Goal: Complete application form

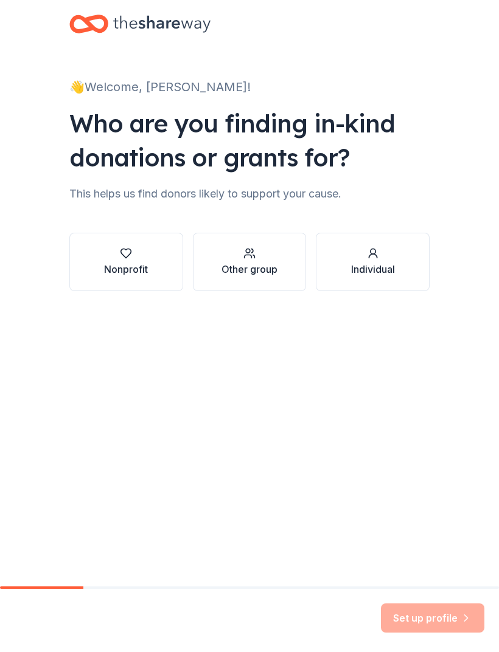
click at [224, 258] on div "button" at bounding box center [249, 253] width 56 height 12
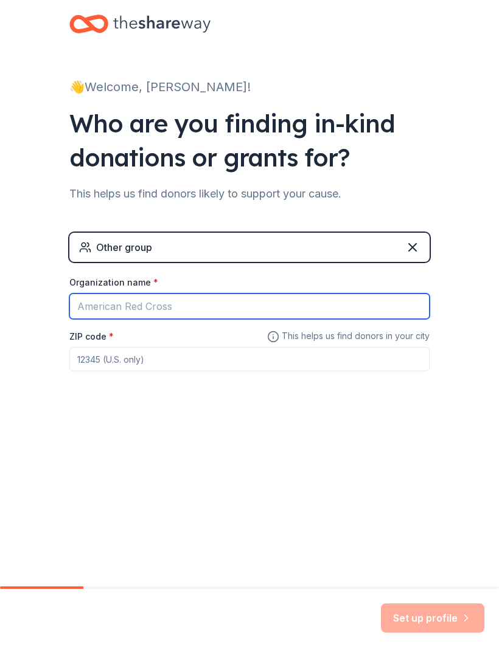
click at [370, 308] on input "Organization name *" at bounding box center [249, 307] width 360 height 26
type input "[PERSON_NAME] volleyball"
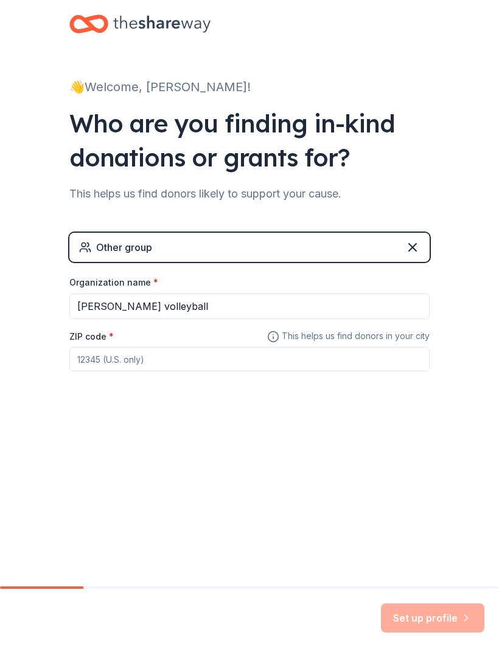
click at [137, 362] on input "ZIP code *" at bounding box center [249, 359] width 360 height 24
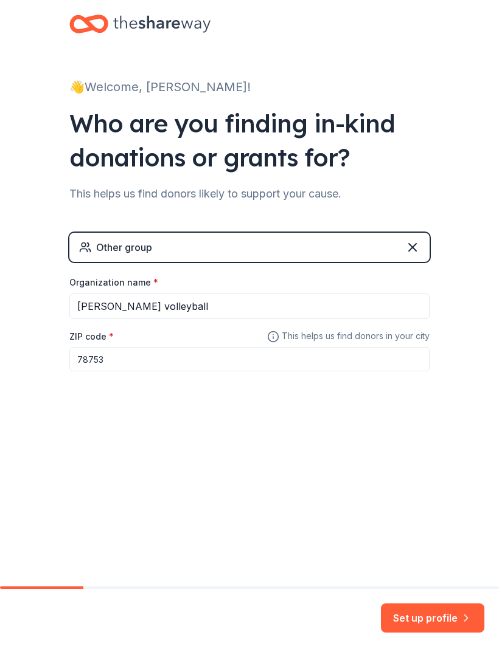
type input "78753"
click at [430, 494] on div "👋 Welcome, [PERSON_NAME]! Who are you finding in-kind donations or grants for? …" at bounding box center [249, 293] width 499 height 587
click at [426, 618] on button "Set up profile" at bounding box center [432, 618] width 103 height 29
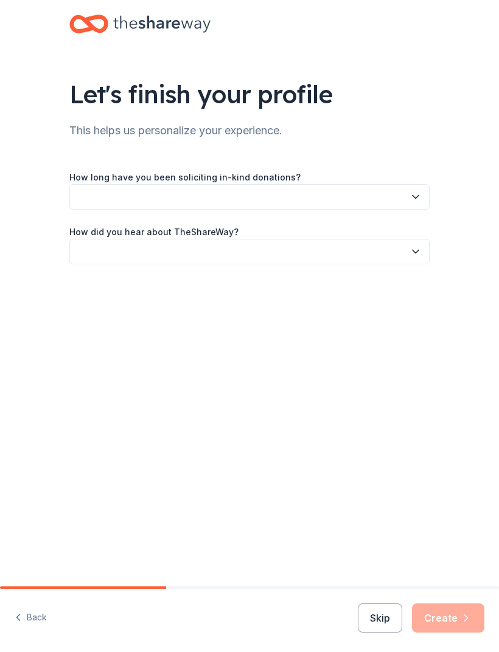
click at [386, 190] on button "button" at bounding box center [249, 197] width 360 height 26
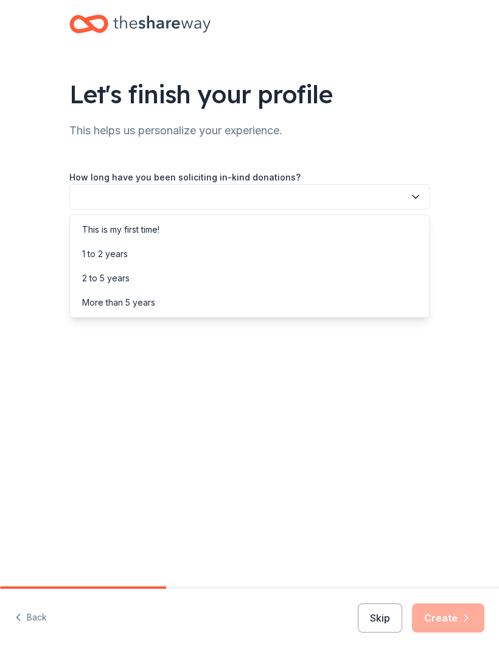
click at [326, 237] on div "This is my first time!" at bounding box center [249, 230] width 354 height 24
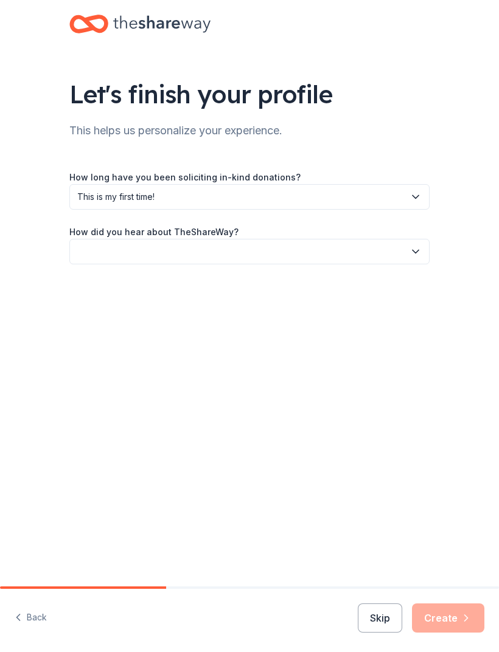
click at [409, 257] on button "button" at bounding box center [249, 252] width 360 height 26
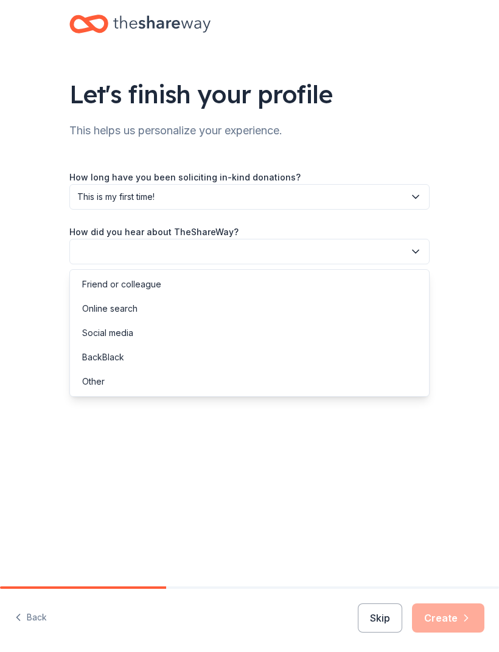
click at [229, 322] on div "Social media" at bounding box center [249, 333] width 354 height 24
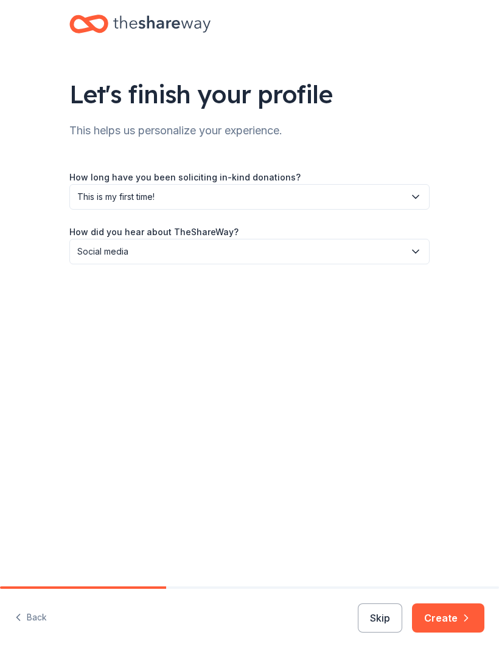
click at [409, 247] on icon "button" at bounding box center [415, 252] width 12 height 12
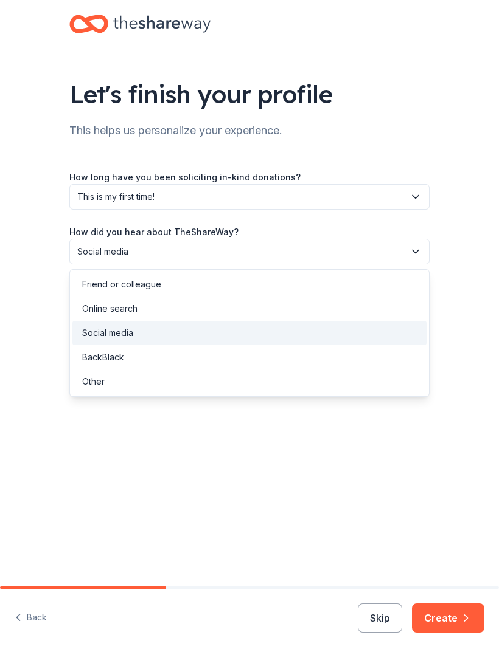
click at [274, 303] on div "Online search" at bounding box center [249, 309] width 354 height 24
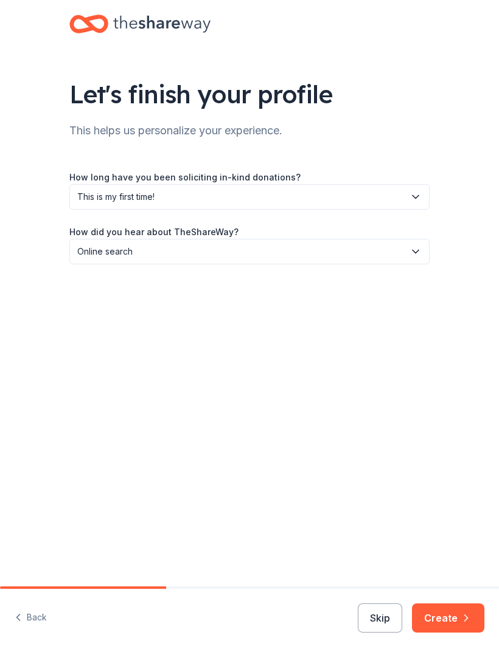
click at [449, 616] on button "Create" at bounding box center [448, 618] width 72 height 29
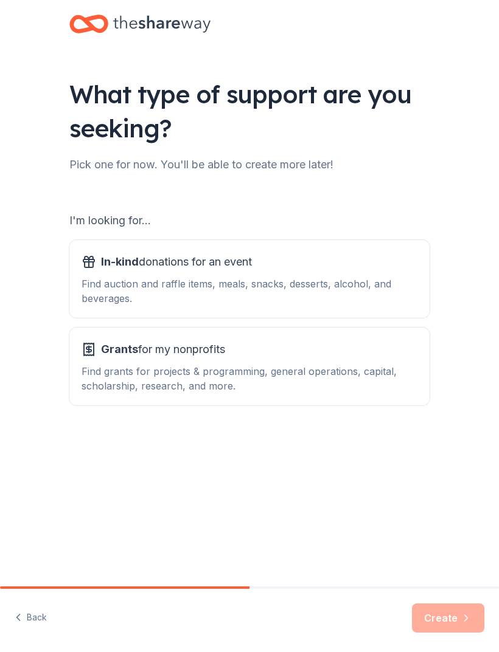
click at [393, 278] on div "Find auction and raffle items, meals, snacks, desserts, alcohol, and beverages." at bounding box center [249, 291] width 336 height 29
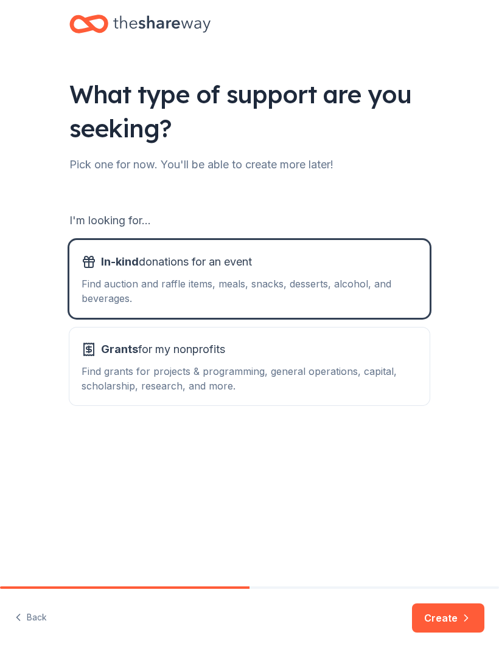
click at [447, 619] on button "Create" at bounding box center [448, 618] width 72 height 29
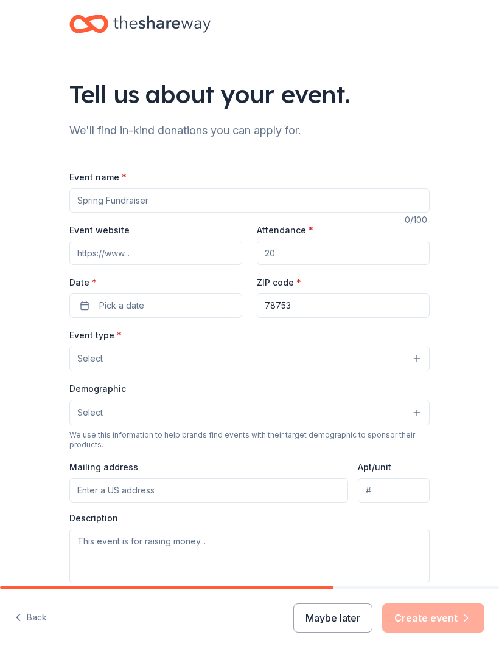
type input "Volleyffest"
type input "Volleypfest"
click at [134, 263] on input "Event website" at bounding box center [155, 253] width 173 height 24
click at [377, 249] on input "Attendance *" at bounding box center [343, 253] width 173 height 24
type input "30"
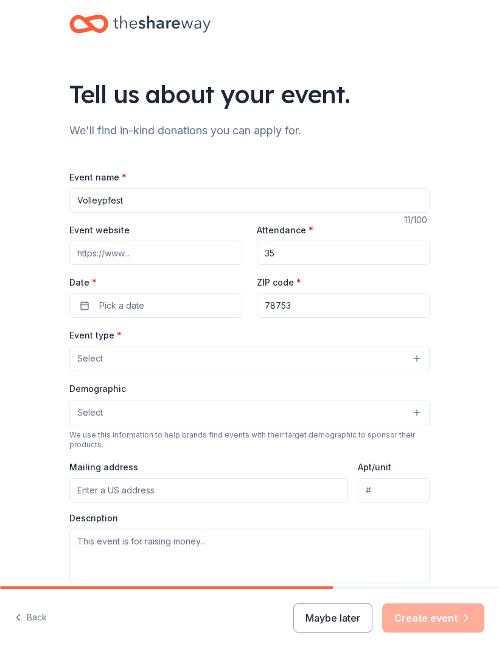
type input "35"
click at [163, 308] on button "Pick a date" at bounding box center [155, 306] width 173 height 24
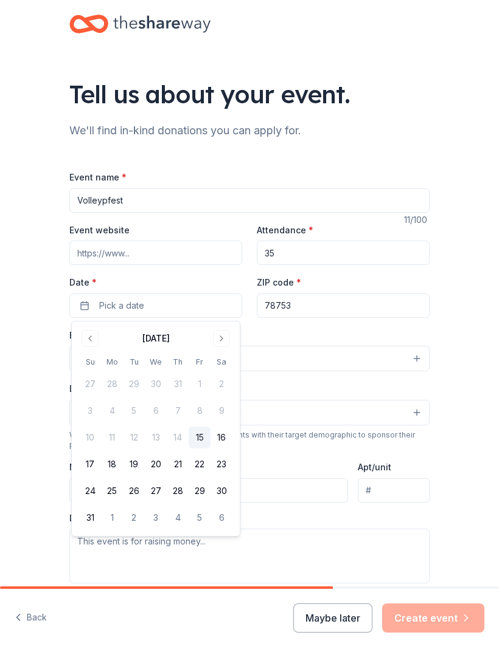
click at [188, 463] on button "22" at bounding box center [199, 465] width 22 height 22
click at [179, 454] on button "21" at bounding box center [178, 465] width 22 height 22
click at [309, 318] on input "78753" at bounding box center [343, 306] width 173 height 24
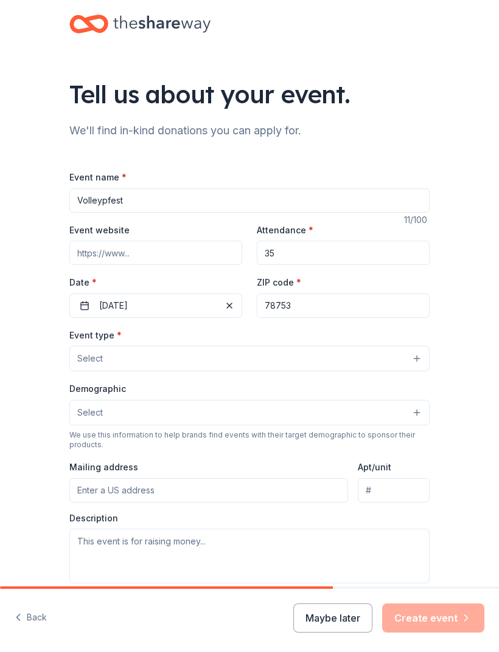
click at [221, 344] on div "Event type * Select" at bounding box center [249, 350] width 360 height 44
click at [214, 358] on button "Select" at bounding box center [249, 359] width 360 height 26
click at [224, 412] on button "Select" at bounding box center [249, 413] width 360 height 26
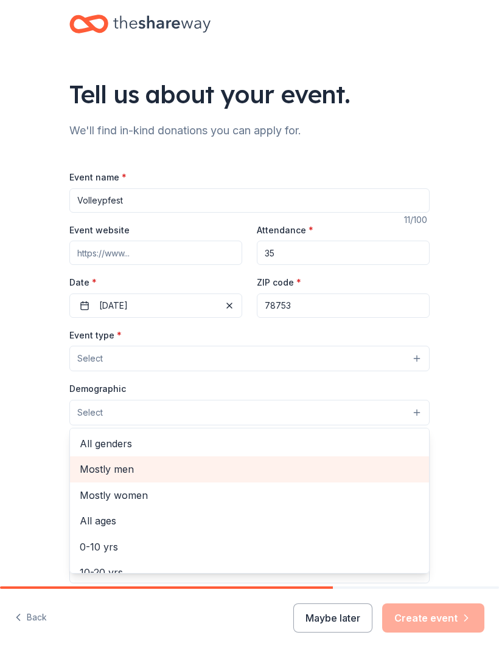
click at [165, 466] on span "Mostly men" at bounding box center [249, 469] width 339 height 16
click at [168, 474] on span "Mostly women" at bounding box center [249, 471] width 339 height 16
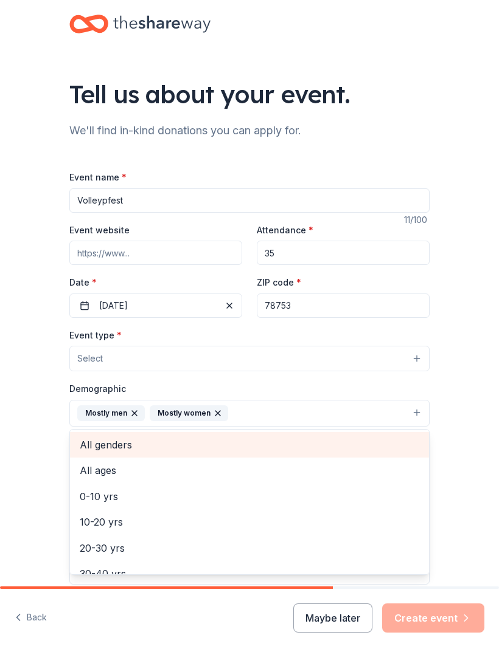
click at [176, 450] on span "All genders" at bounding box center [249, 445] width 339 height 16
click at [137, 418] on icon "button" at bounding box center [135, 414] width 10 height 10
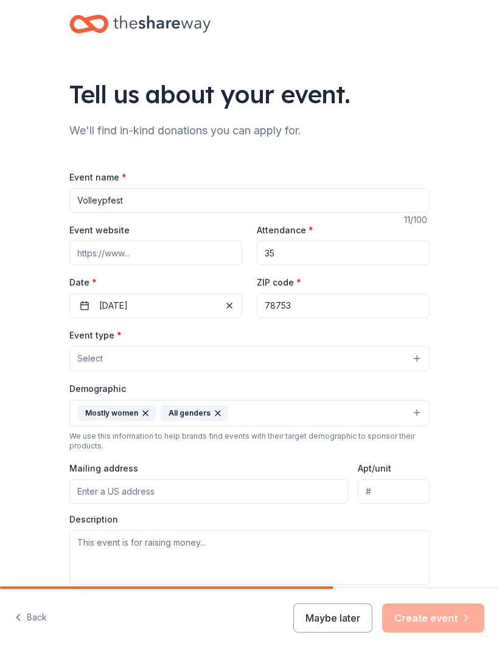
click at [142, 411] on icon "button" at bounding box center [145, 414] width 10 height 10
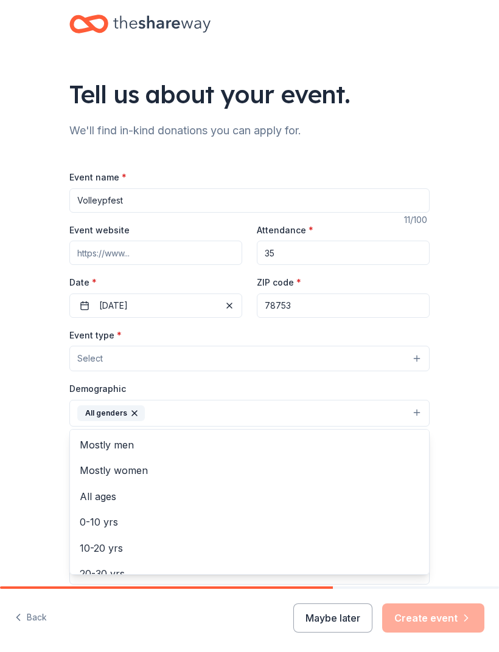
click at [199, 413] on button "All genders" at bounding box center [249, 413] width 360 height 27
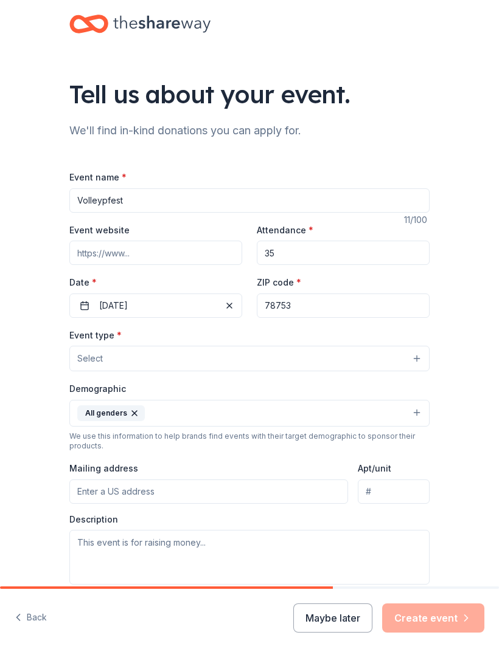
click at [201, 417] on button "All genders" at bounding box center [249, 413] width 360 height 27
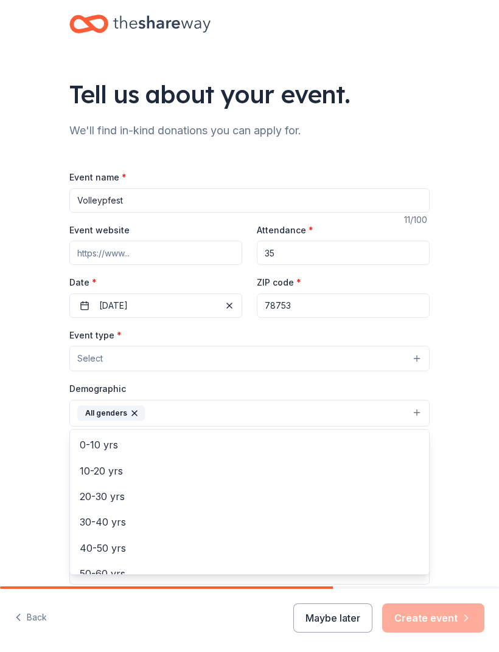
scroll to position [80, 0]
click at [152, 492] on span "20-30 yrs" at bounding box center [249, 494] width 339 height 16
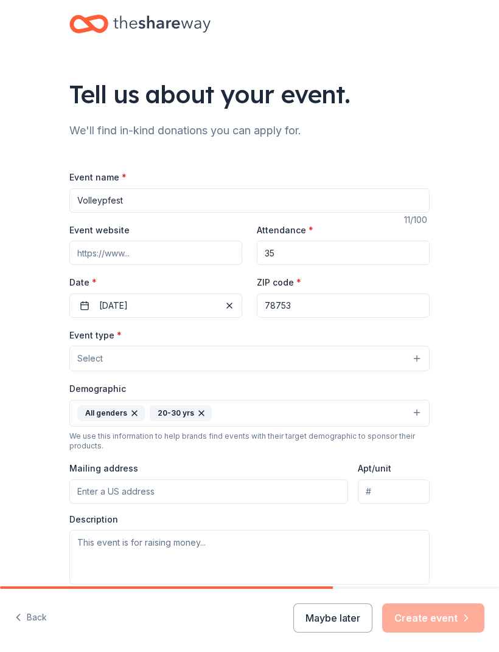
click at [234, 418] on button "All genders 20-30 yrs" at bounding box center [249, 413] width 360 height 27
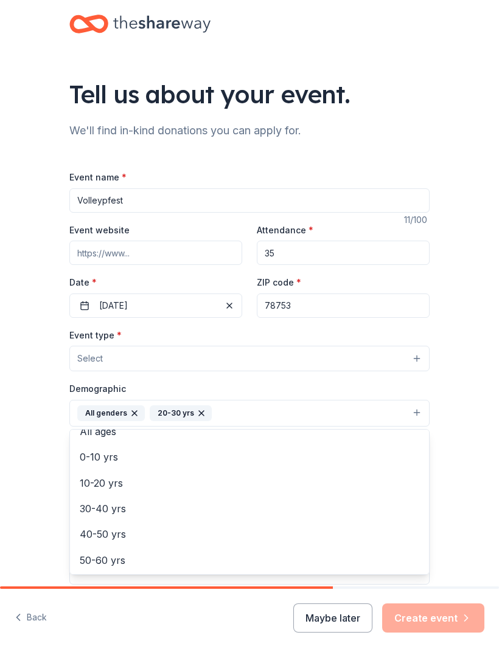
scroll to position [67, 0]
click at [145, 514] on span "30-40 yrs" at bounding box center [249, 507] width 339 height 16
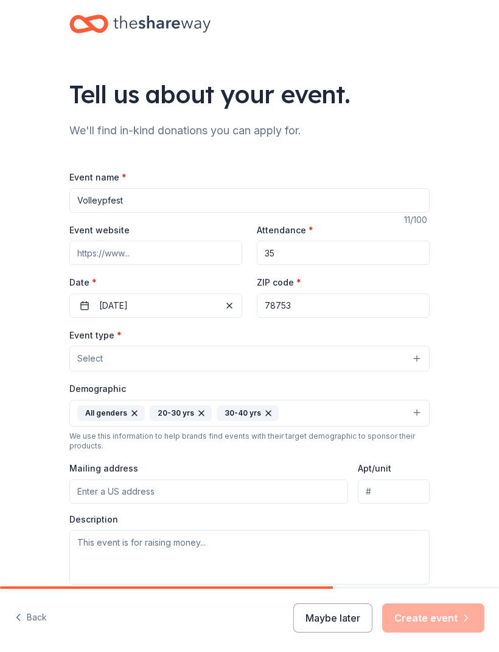
scroll to position [0, 0]
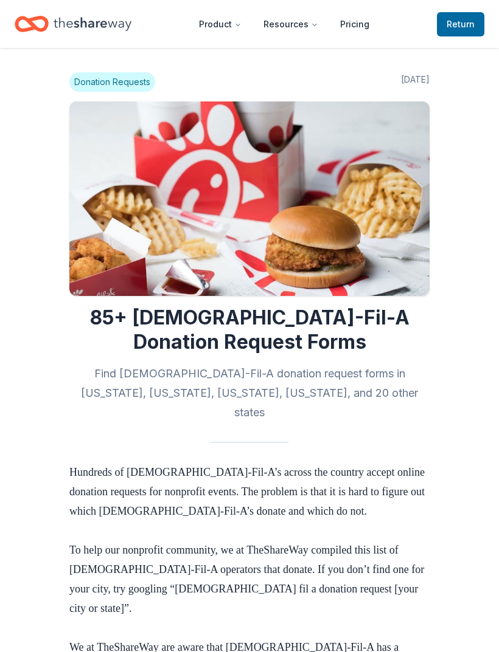
scroll to position [7045, 0]
